Goal: Transaction & Acquisition: Purchase product/service

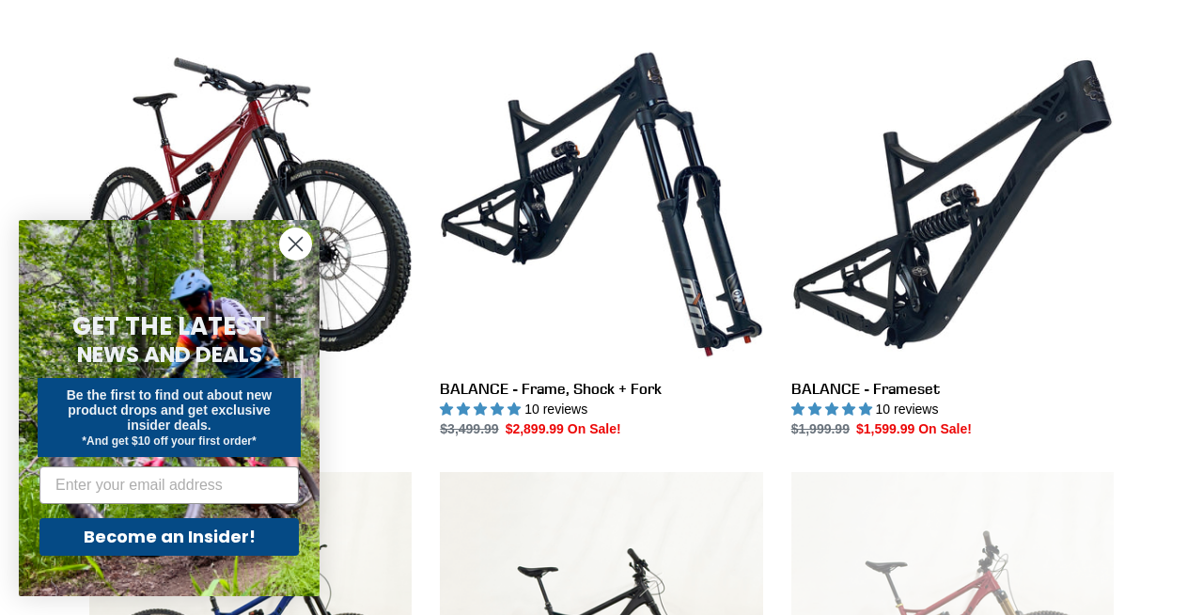
click at [290, 215] on div "Close dialog GET THE LATEST NEWS AND DEALS Be the first to find out about new p…" at bounding box center [169, 408] width 338 height 414
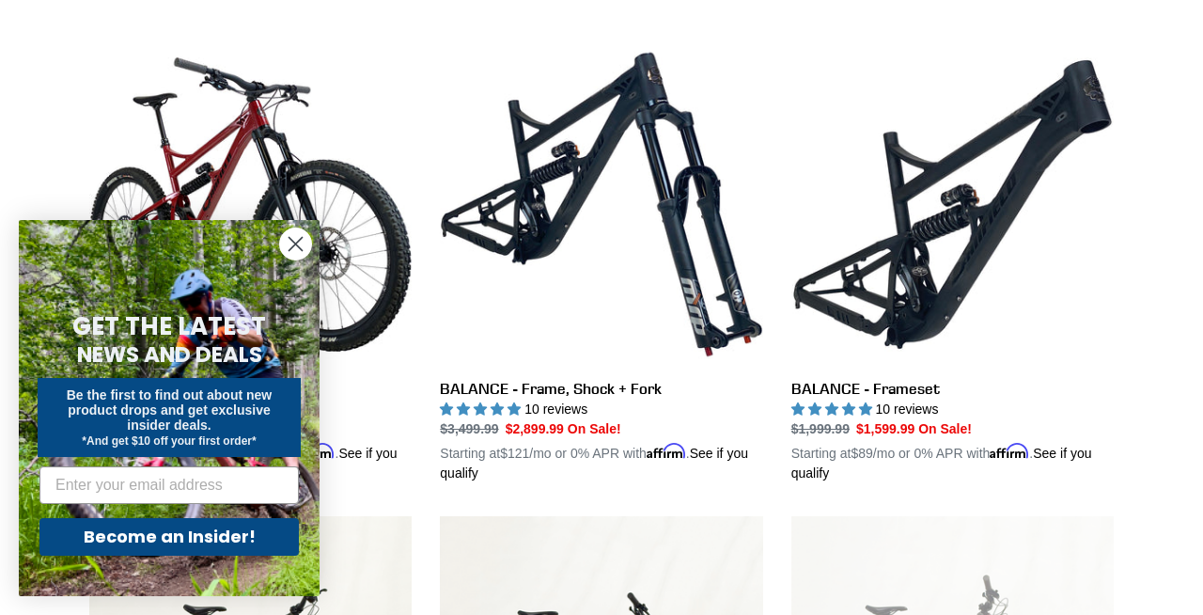
click at [284, 250] on circle "Close dialog" at bounding box center [295, 243] width 31 height 31
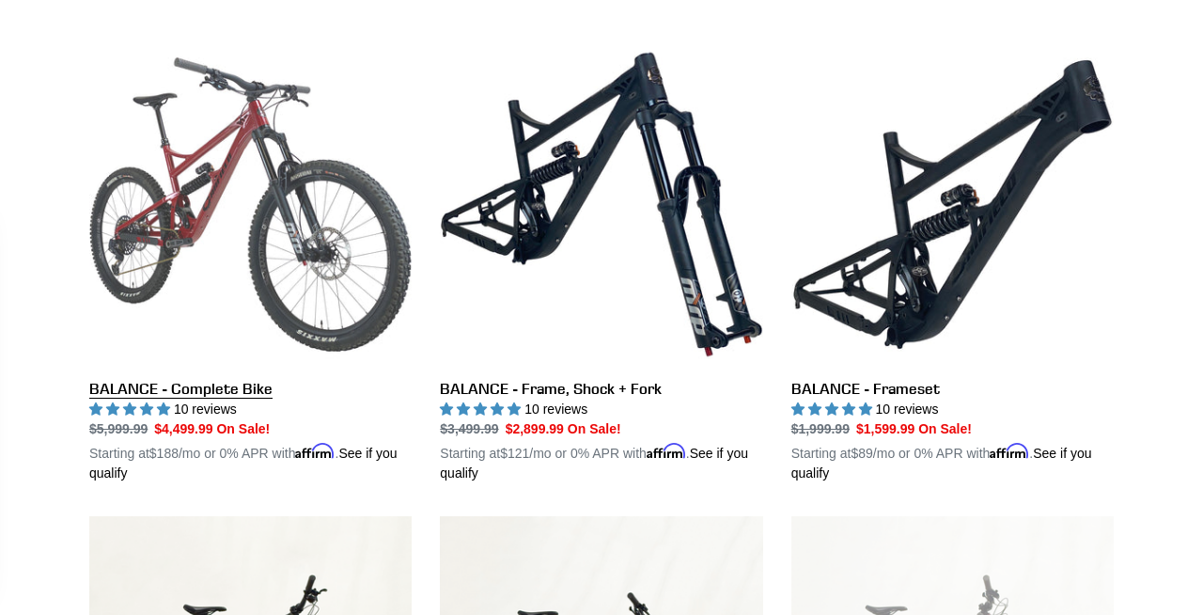
click at [269, 180] on link "BALANCE - Complete Bike" at bounding box center [250, 263] width 322 height 440
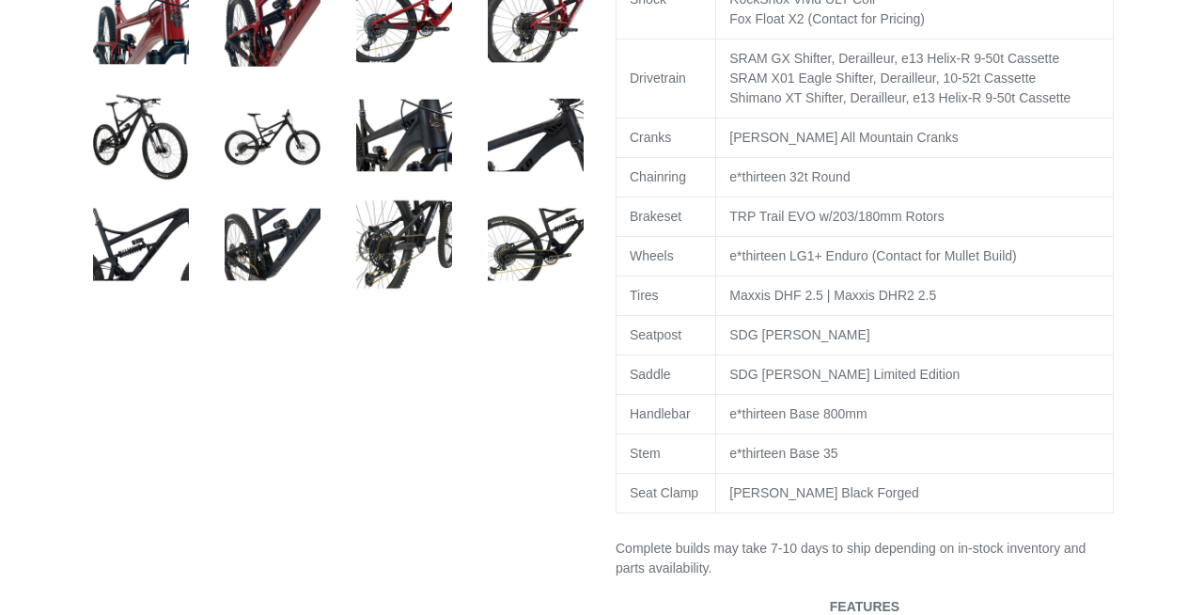
select select "highest-rating"
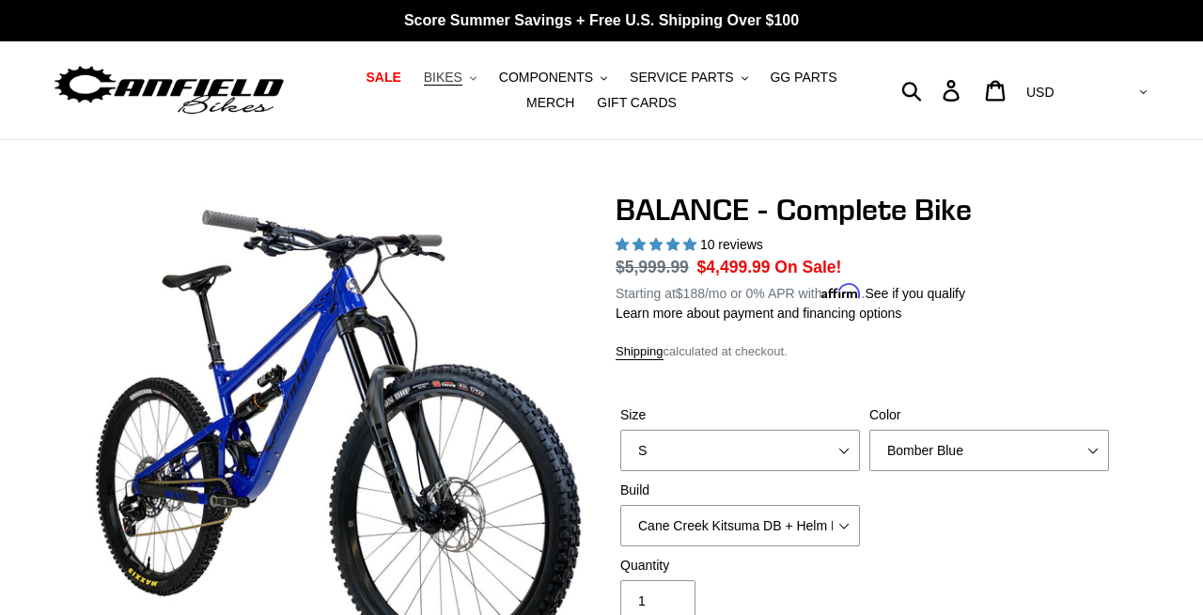
click at [434, 88] on button "BIKES .cls-1{fill:#231f20}" at bounding box center [450, 77] width 71 height 25
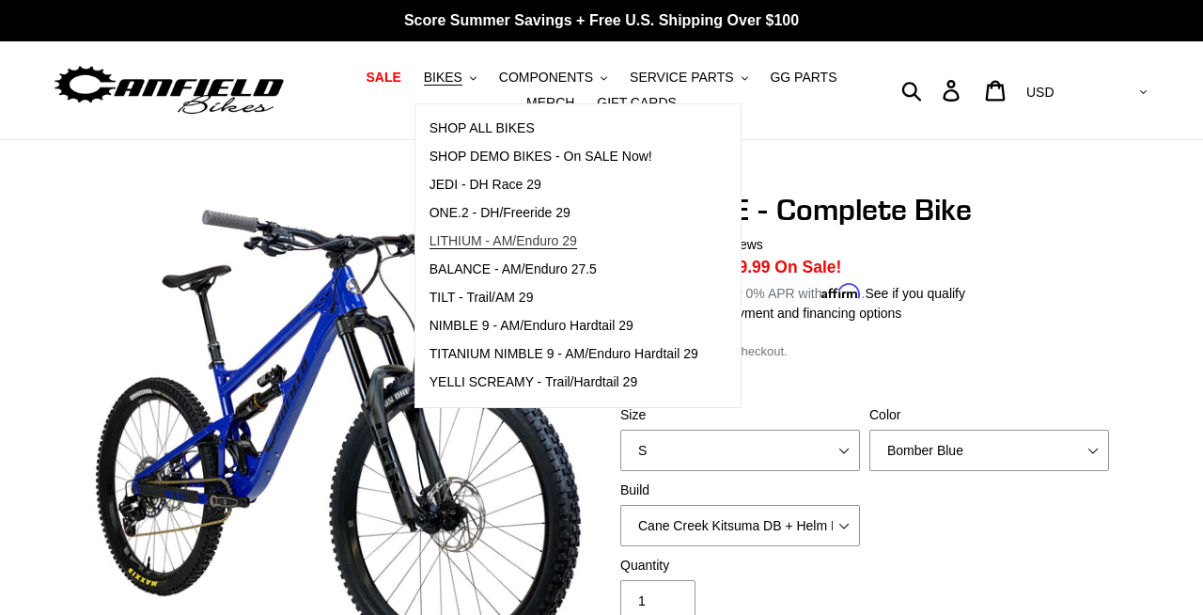
click at [498, 243] on span "LITHIUM - AM/Enduro 29" at bounding box center [504, 241] width 148 height 16
